Goal: Information Seeking & Learning: Learn about a topic

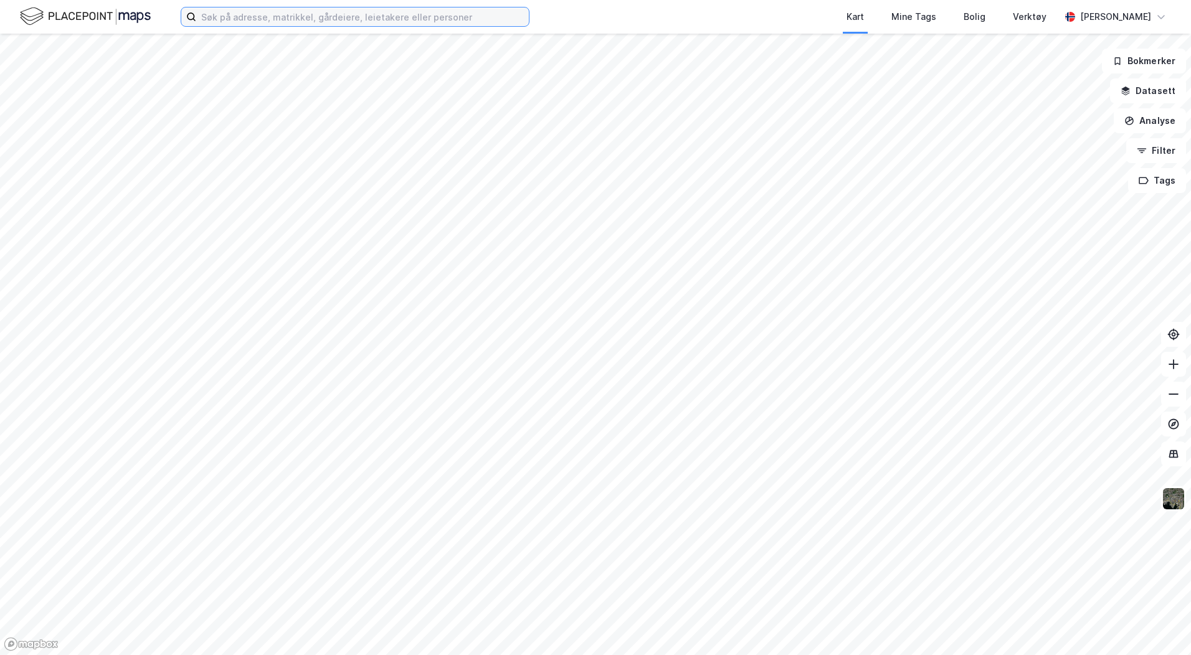
click at [231, 17] on input at bounding box center [362, 16] width 333 height 19
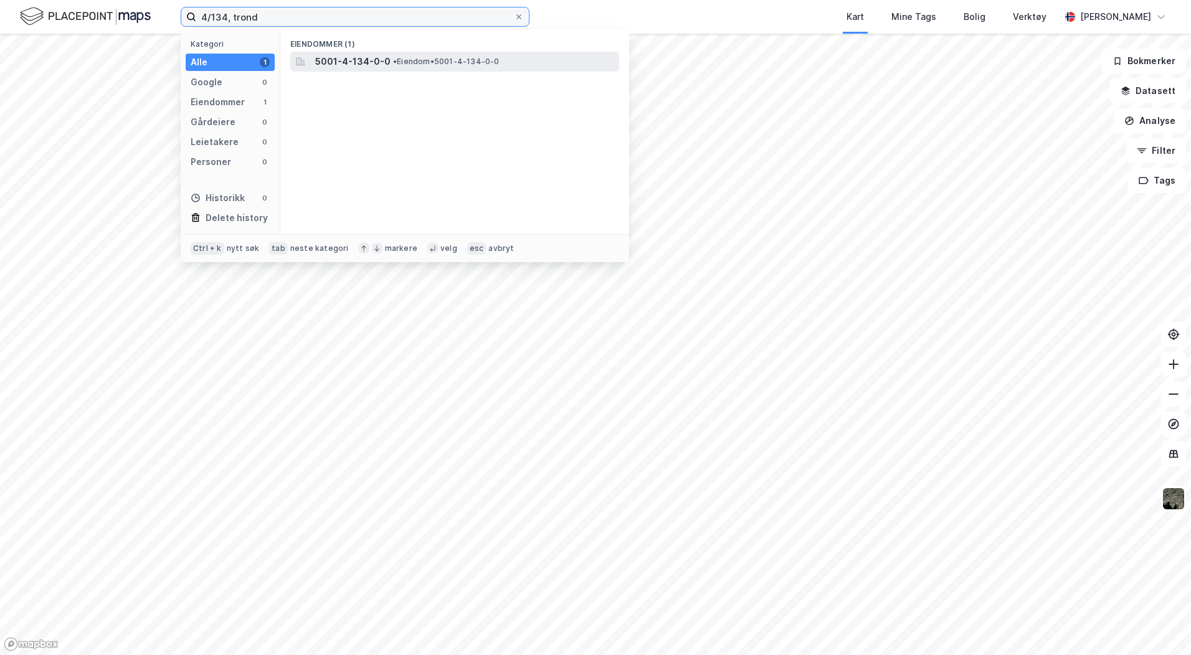
type input "4/134, trond"
click at [362, 60] on span "5001-4-134-0-0" at bounding box center [352, 61] width 75 height 15
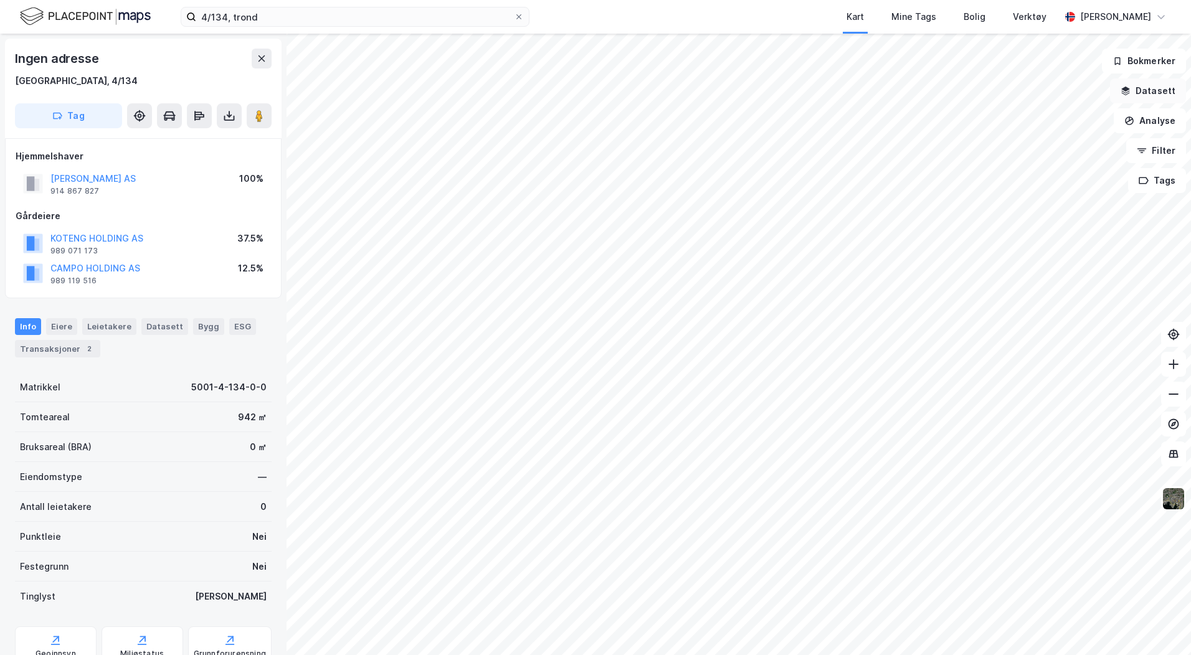
click at [1137, 85] on button "Datasett" at bounding box center [1148, 90] width 76 height 25
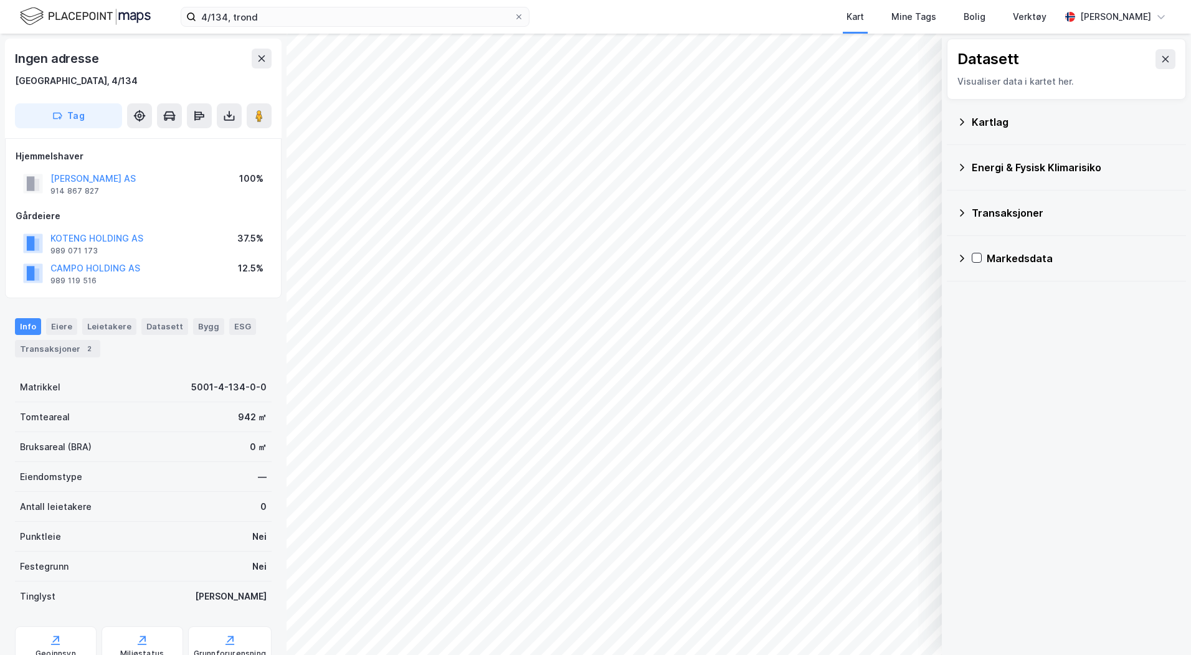
click at [990, 123] on div "Kartlag" at bounding box center [1074, 122] width 204 height 15
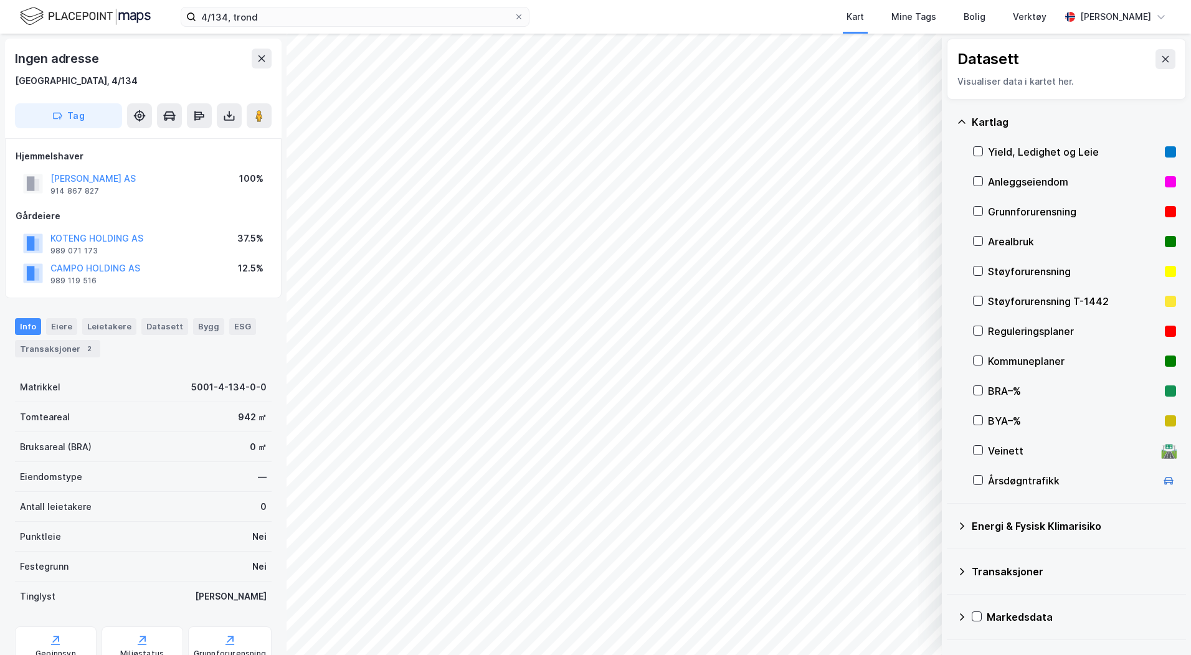
click at [997, 357] on div "Kommuneplaner" at bounding box center [1074, 361] width 172 height 15
click at [982, 359] on icon at bounding box center [977, 360] width 9 height 9
click at [982, 329] on div at bounding box center [978, 331] width 10 height 10
